Goal: Find specific page/section: Find specific page/section

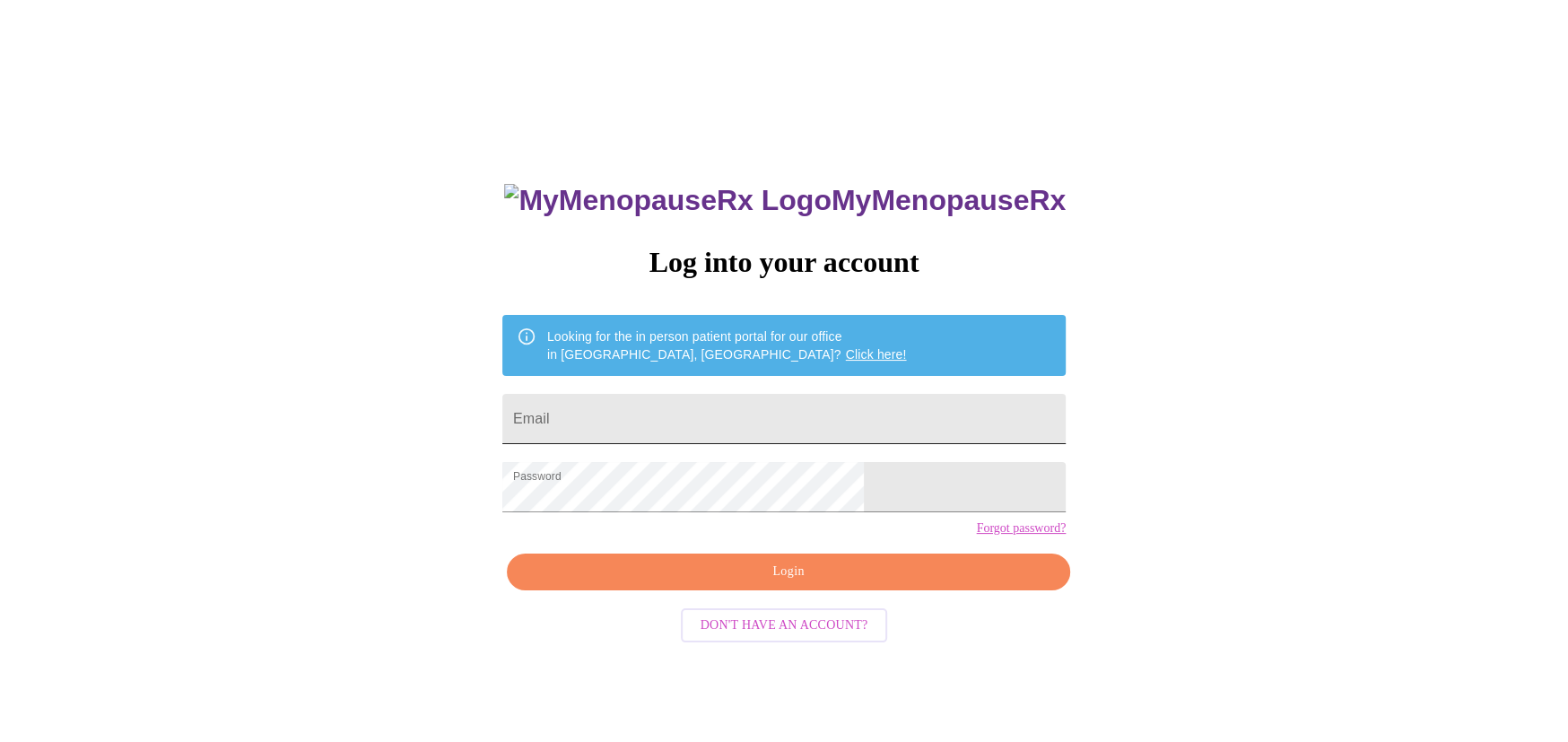
click at [707, 412] on input "Email" at bounding box center [784, 419] width 564 height 50
type input "[EMAIL_ADDRESS][DOMAIN_NAME]"
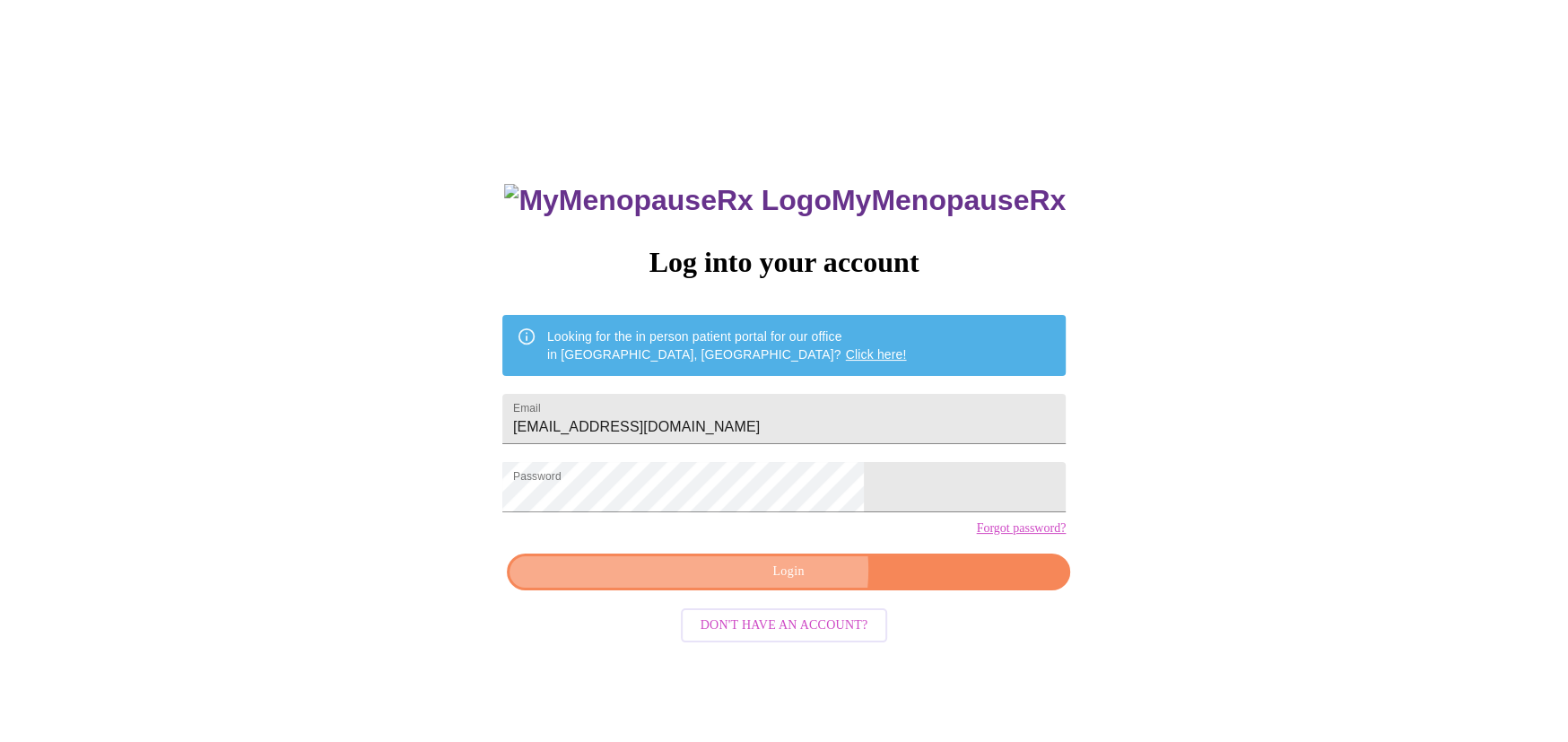
click at [787, 584] on span "Login" at bounding box center [788, 572] width 522 height 23
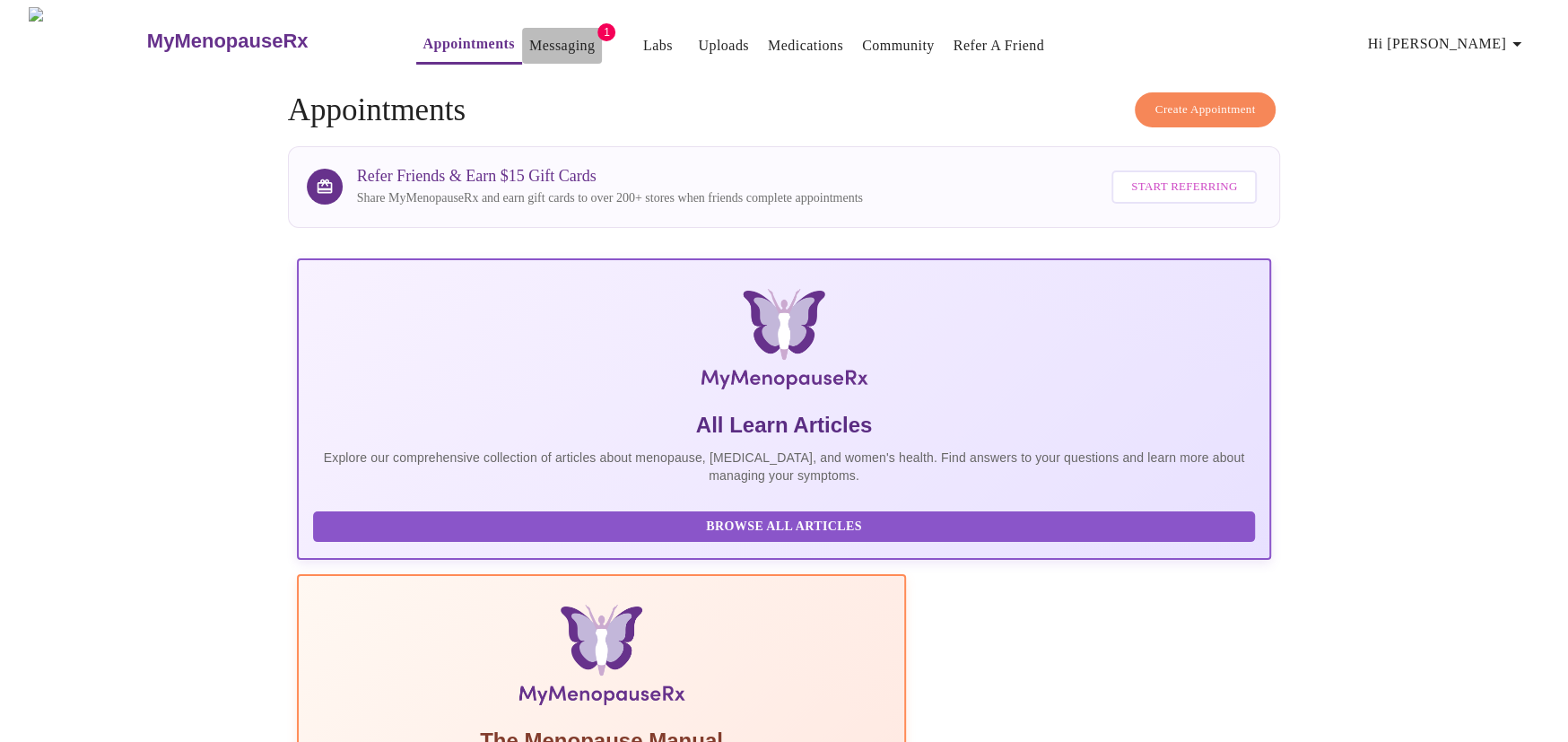
click at [529, 42] on link "Messaging" at bounding box center [562, 46] width 66 height 25
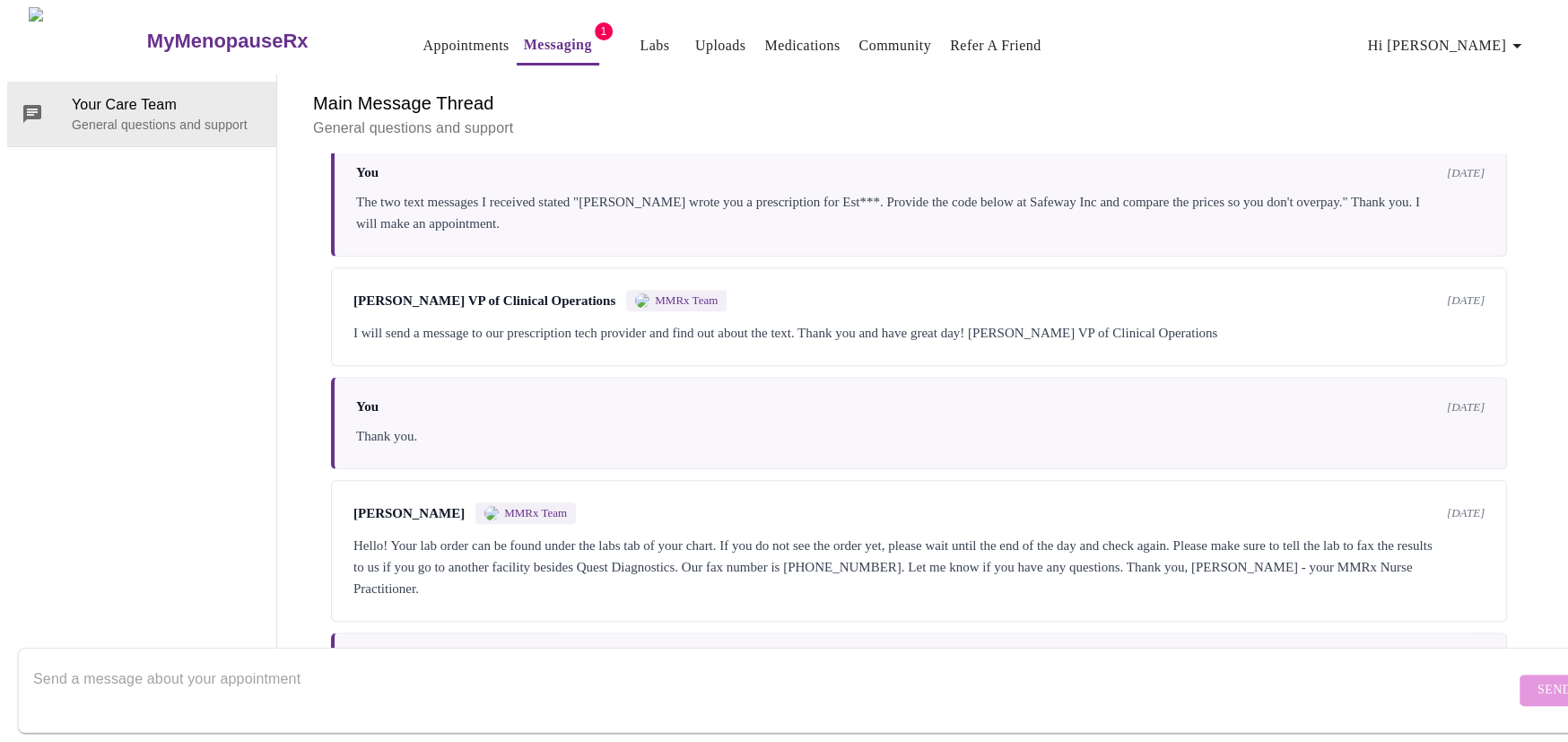
scroll to position [323, 0]
